Goal: Check status: Check status

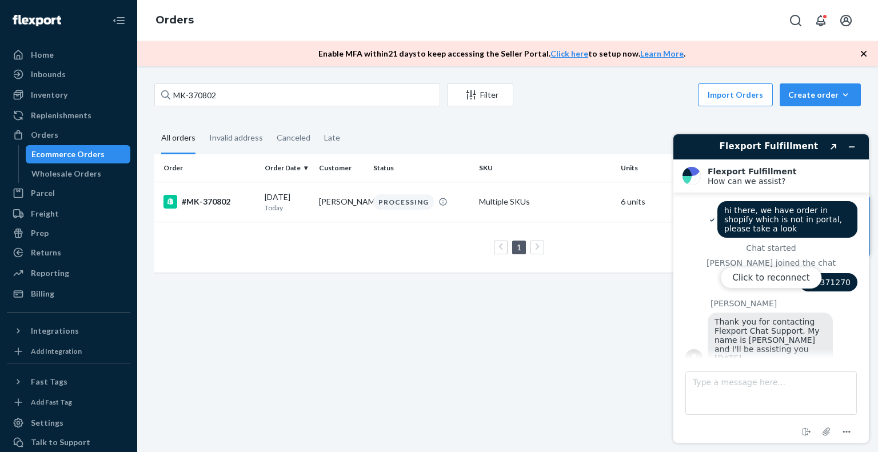
scroll to position [4047, 0]
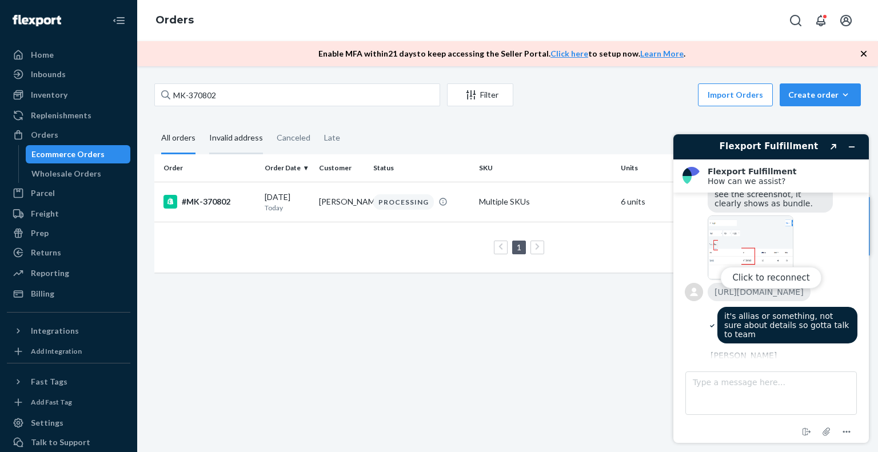
click at [248, 137] on div "Invalid address" at bounding box center [236, 138] width 54 height 31
click at [202, 123] on input "Invalid address" at bounding box center [202, 123] width 0 height 0
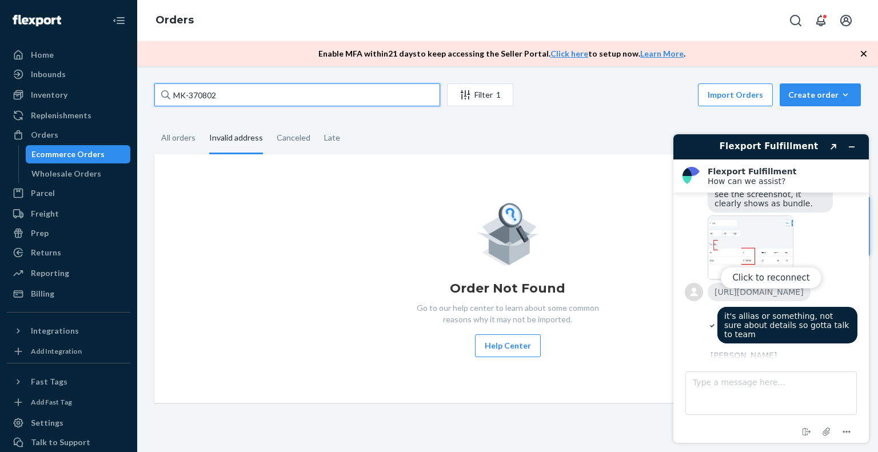
click at [248, 90] on input "MK-370802" at bounding box center [297, 94] width 286 height 23
type input "M"
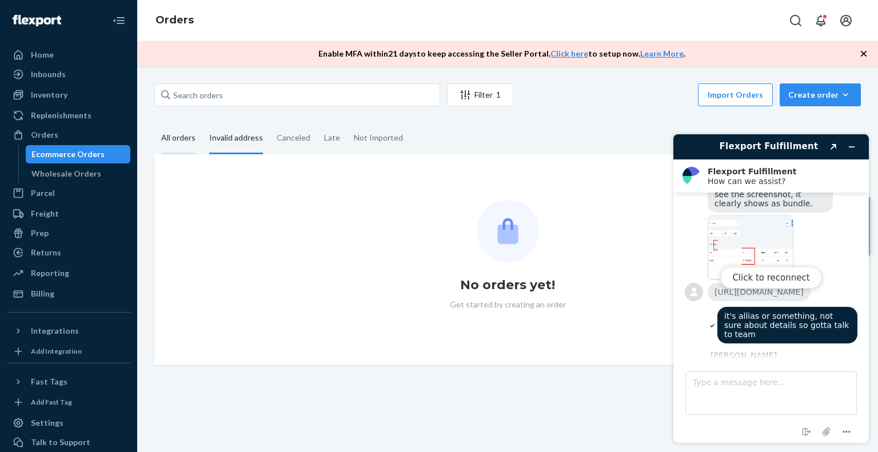
click at [189, 136] on div "All orders" at bounding box center [178, 138] width 34 height 31
click at [154, 123] on input "All orders" at bounding box center [154, 123] width 0 height 0
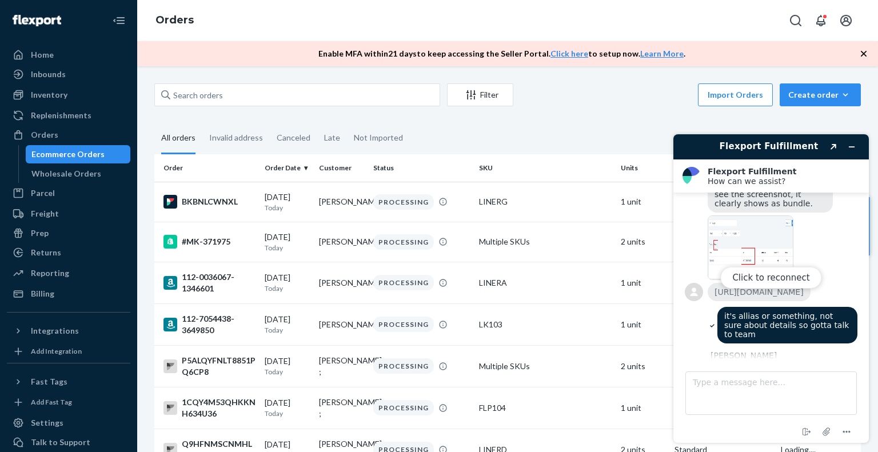
click at [853, 146] on div "Click to reconnect" at bounding box center [771, 288] width 196 height 309
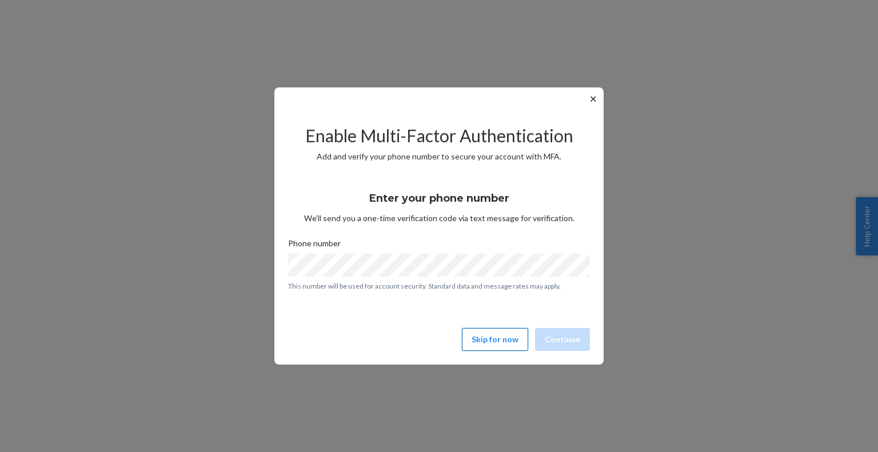
click at [506, 341] on button "Skip for now" at bounding box center [495, 339] width 66 height 23
